Goal: Task Accomplishment & Management: Manage account settings

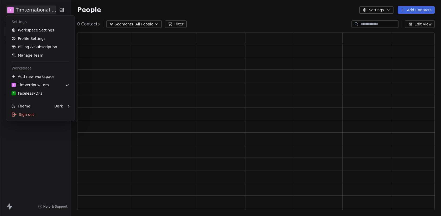
click at [36, 9] on html "T Timternational B.V. Contacts People Marketing Workflows Campaigns Sales Pipel…" at bounding box center [220, 108] width 441 height 216
click at [31, 41] on link "Profile Settings" at bounding box center [40, 38] width 64 height 8
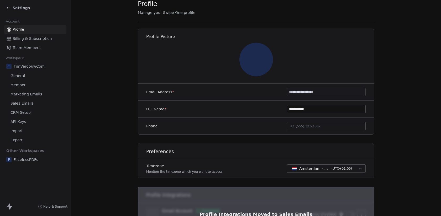
scroll to position [118, 0]
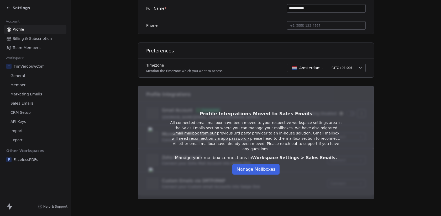
click at [277, 169] on button "Manage Mailboxes" at bounding box center [255, 169] width 47 height 11
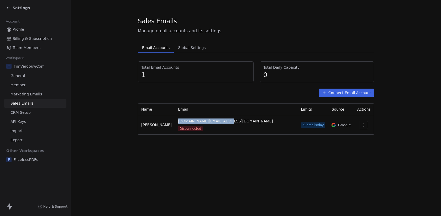
drag, startPoint x: 226, startPoint y: 123, endPoint x: 178, endPoint y: 124, distance: 48.3
click at [178, 124] on span "timverdouw.com@gmail.com" at bounding box center [225, 122] width 95 height 6
click at [19, 7] on span "Settings" at bounding box center [21, 7] width 17 height 5
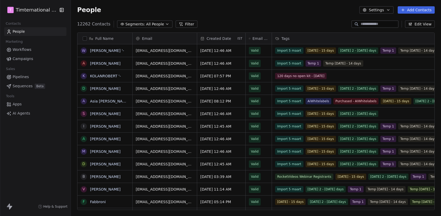
scroll to position [190, 370]
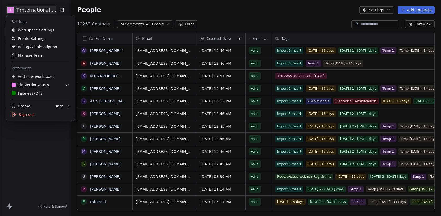
click at [31, 11] on html "T Timternational B.V. Contacts People Marketing Workflows Campaigns Sales Pipel…" at bounding box center [220, 108] width 441 height 216
click at [45, 90] on link "F FacelessPDFs" at bounding box center [40, 93] width 64 height 8
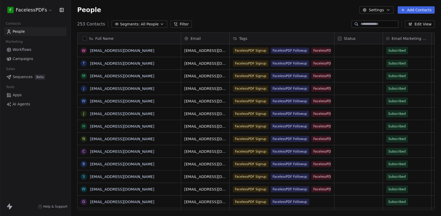
scroll to position [190, 370]
click at [39, 14] on html "F FacelessPDFs Contacts People Marketing Workflows Campaigns Sales Sequences Be…" at bounding box center [220, 108] width 441 height 216
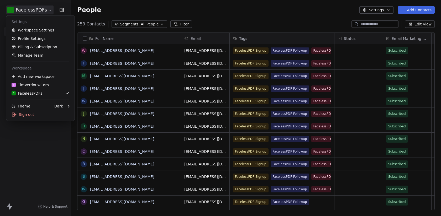
click at [41, 154] on html "F FacelessPDFs Contacts People Marketing Workflows Campaigns Sales Sequences Be…" at bounding box center [220, 108] width 441 height 216
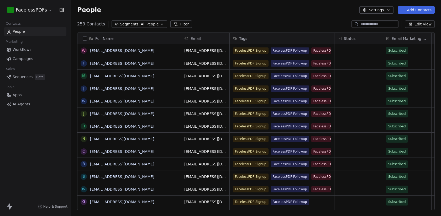
click at [39, 12] on html "F FacelessPDFs Contacts People Marketing Workflows Campaigns Sales Sequences Be…" at bounding box center [220, 108] width 441 height 216
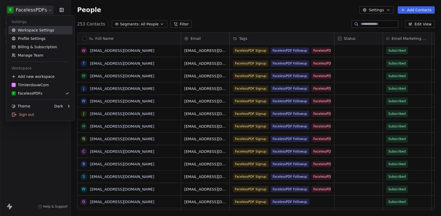
click at [38, 30] on link "Workspace Settings" at bounding box center [40, 30] width 64 height 8
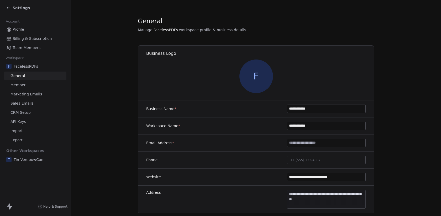
click at [37, 105] on link "Sales Emails" at bounding box center [35, 103] width 62 height 9
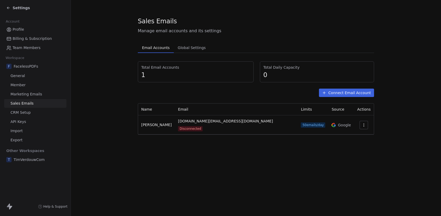
click at [14, 8] on span "Settings" at bounding box center [21, 7] width 17 height 5
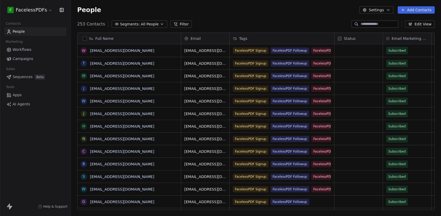
scroll to position [190, 370]
click at [14, 8] on html "F FacelessPDFs Contacts People Marketing Workflows Campaigns Sales Sequences Be…" at bounding box center [220, 108] width 441 height 216
click at [45, 121] on html "F FacelessPDFs Contacts People Marketing Workflows Campaigns Sales Sequences Be…" at bounding box center [220, 108] width 441 height 216
click at [24, 7] on html "F FacelessPDFs Contacts People Marketing Workflows Campaigns Sales Sequences Be…" at bounding box center [220, 108] width 441 height 216
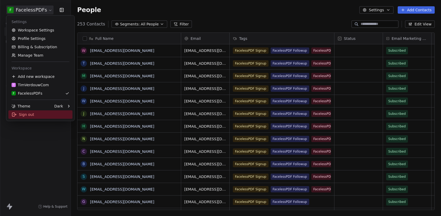
click at [50, 112] on div "Sign out" at bounding box center [40, 115] width 64 height 8
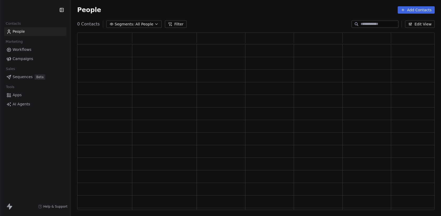
scroll to position [178, 358]
